Goal: Information Seeking & Learning: Learn about a topic

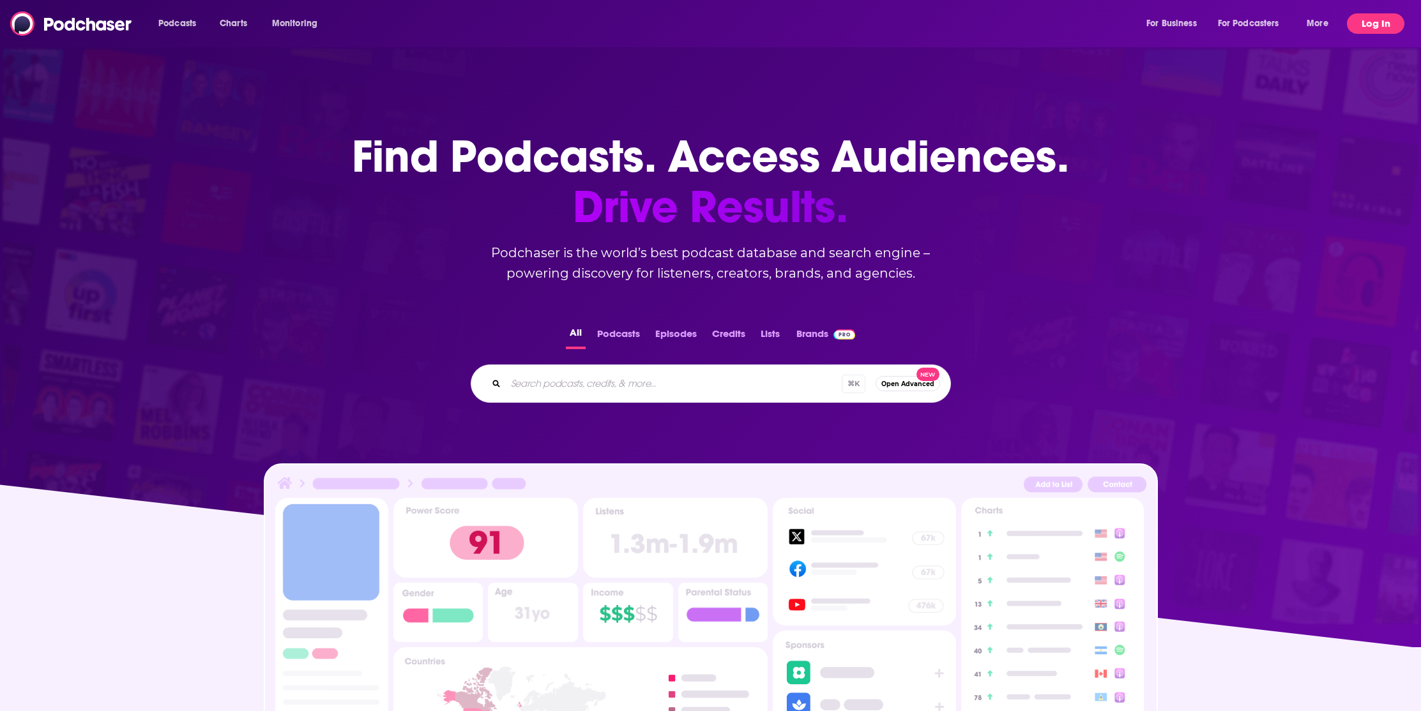
click at [1368, 24] on button "Log In" at bounding box center [1375, 23] width 57 height 20
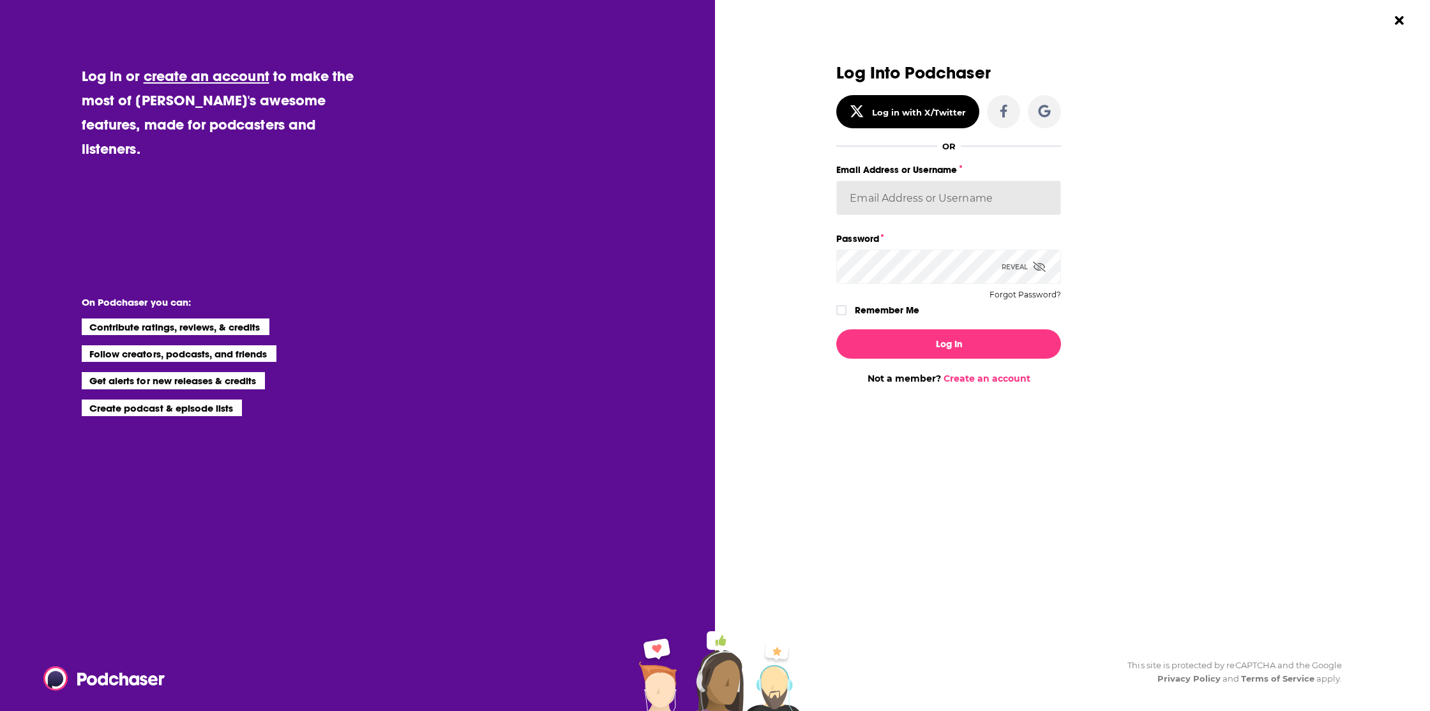
type input "cduhigg"
click at [924, 347] on button "Log In" at bounding box center [948, 343] width 225 height 29
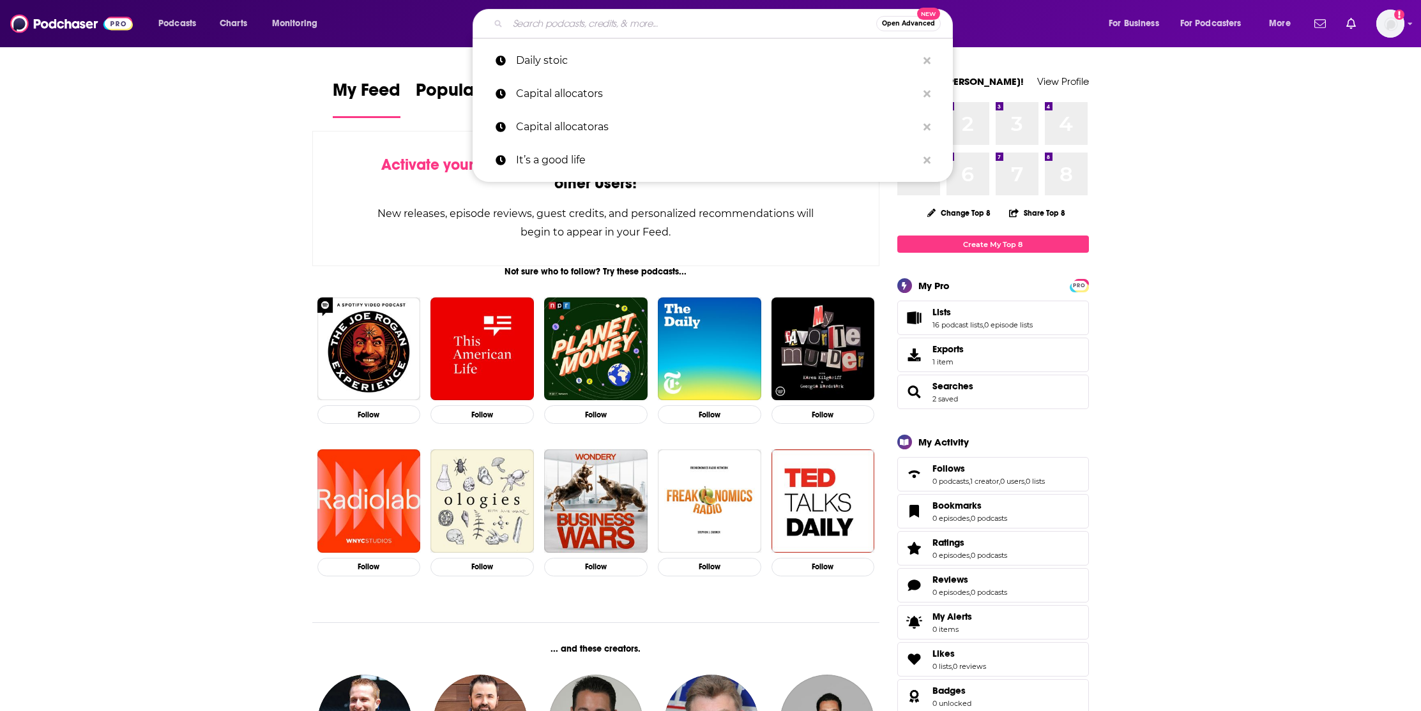
click at [630, 27] on input "Search podcasts, credits, & more..." at bounding box center [692, 23] width 368 height 20
paste input "The [PERSON_NAME] on Gelt Show"
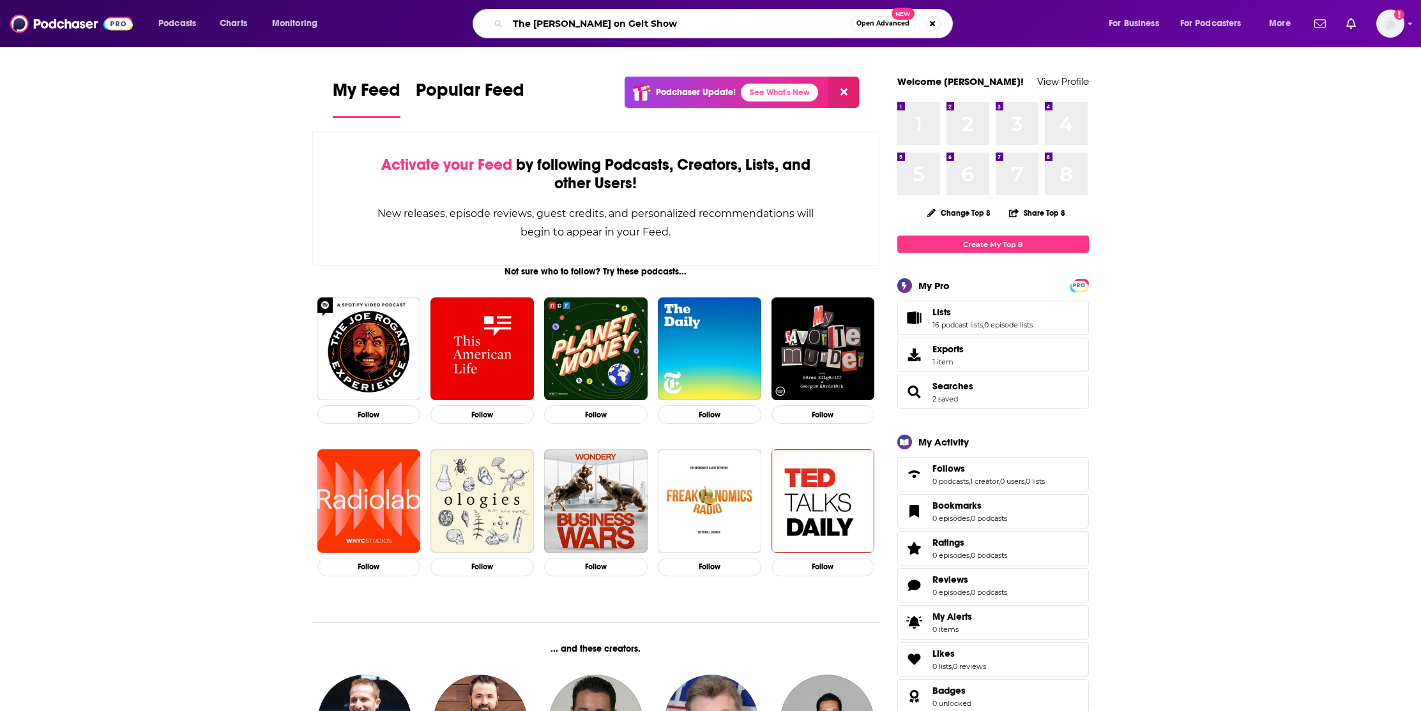
type input "The [PERSON_NAME] on Gelt Show"
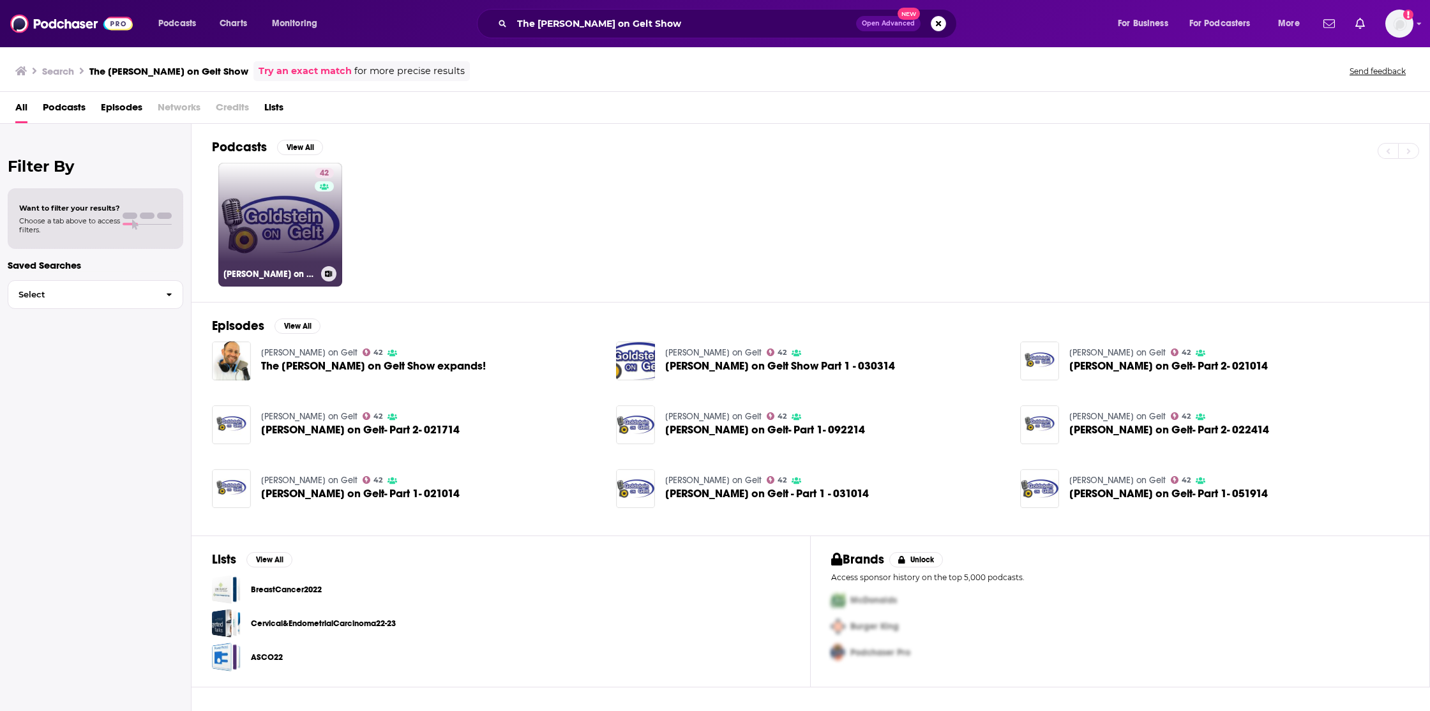
click at [298, 227] on link "42 [PERSON_NAME] on Gelt" at bounding box center [280, 225] width 124 height 124
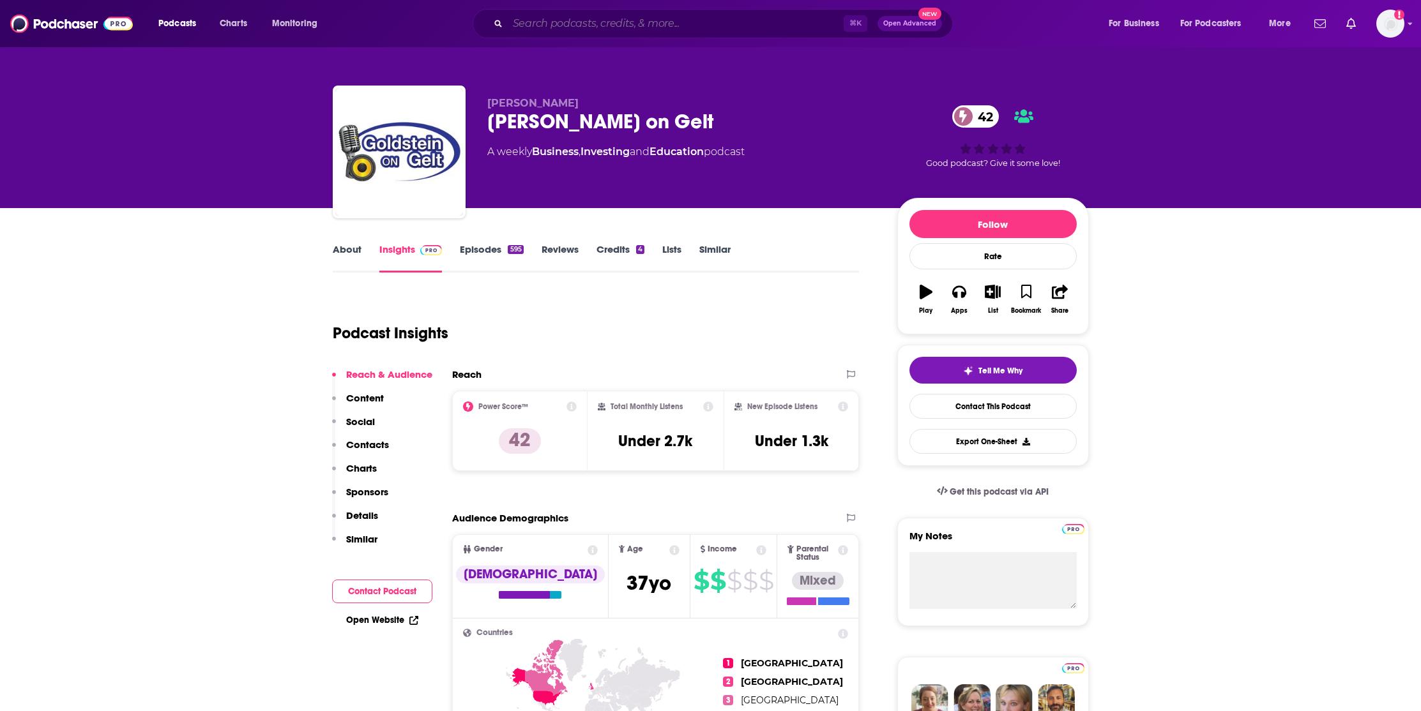
click at [645, 19] on input "Search podcasts, credits, & more..." at bounding box center [676, 23] width 336 height 20
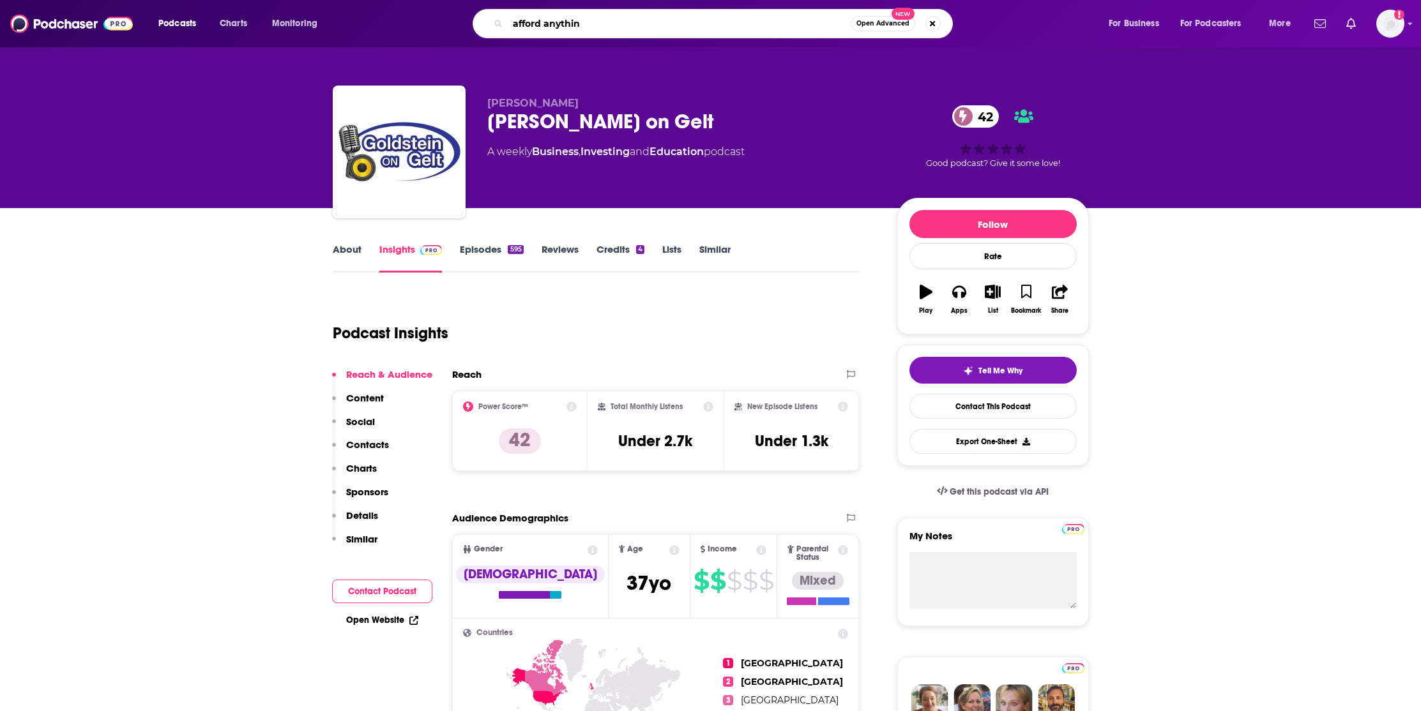
type input "afford anything"
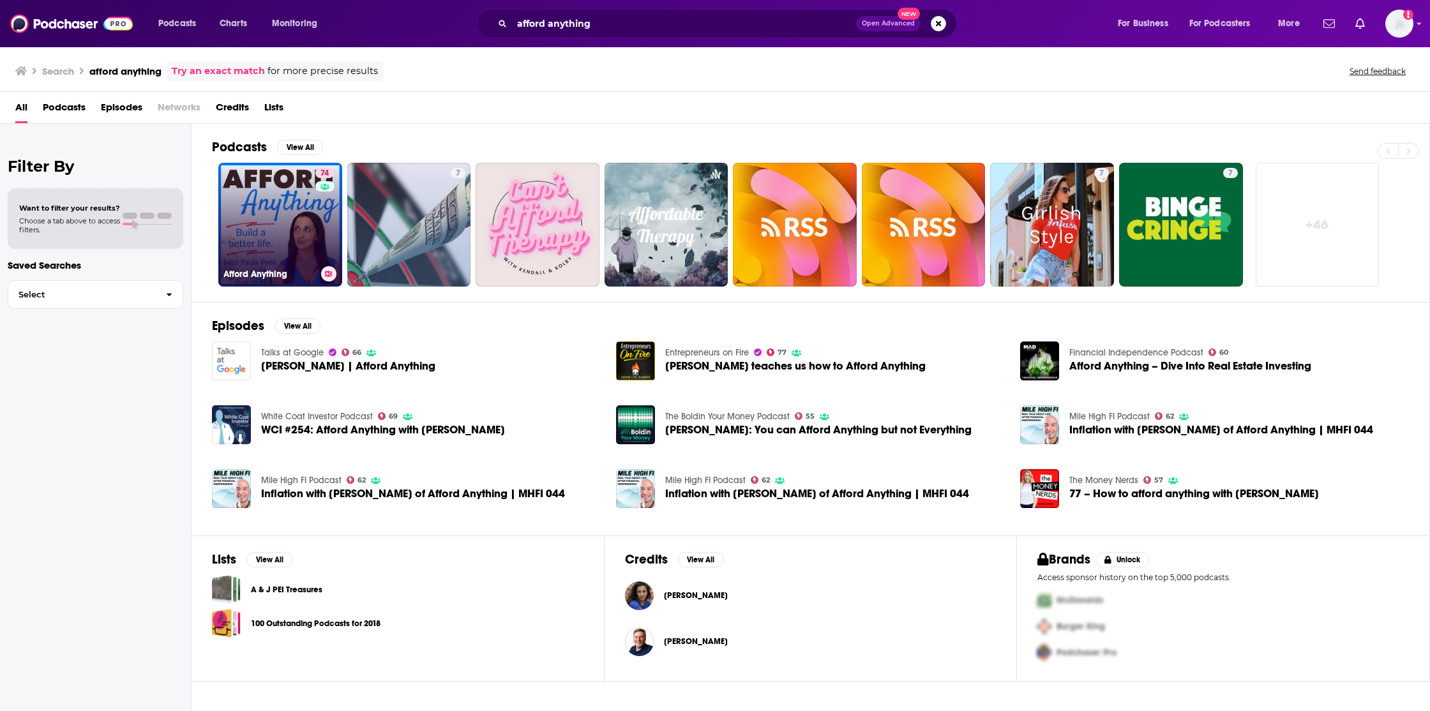
click at [301, 213] on link "74 Afford Anything" at bounding box center [280, 225] width 124 height 124
